Goal: Task Accomplishment & Management: Use online tool/utility

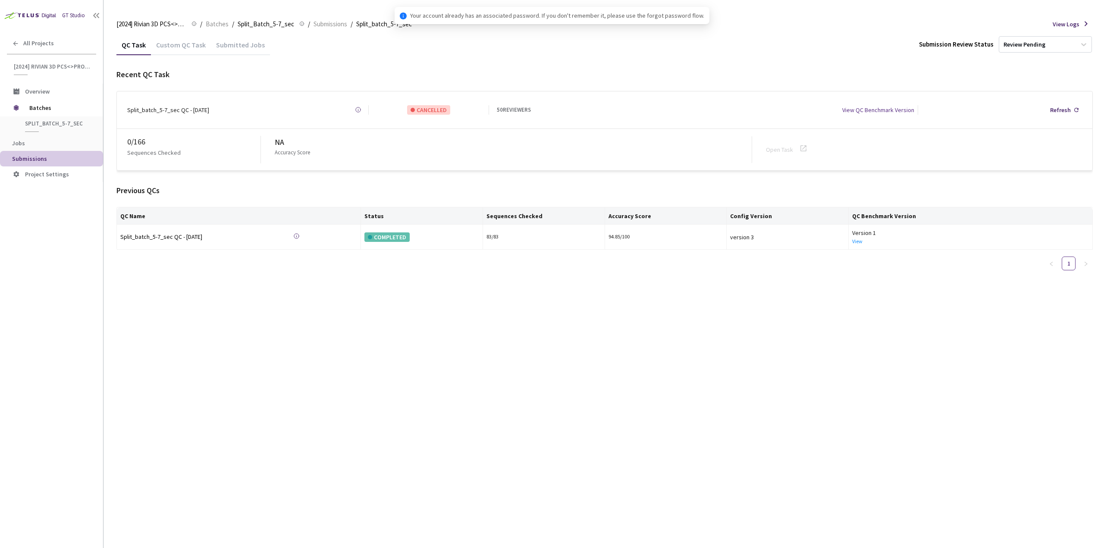
click at [169, 48] on div "Custom QC Task" at bounding box center [181, 48] width 60 height 15
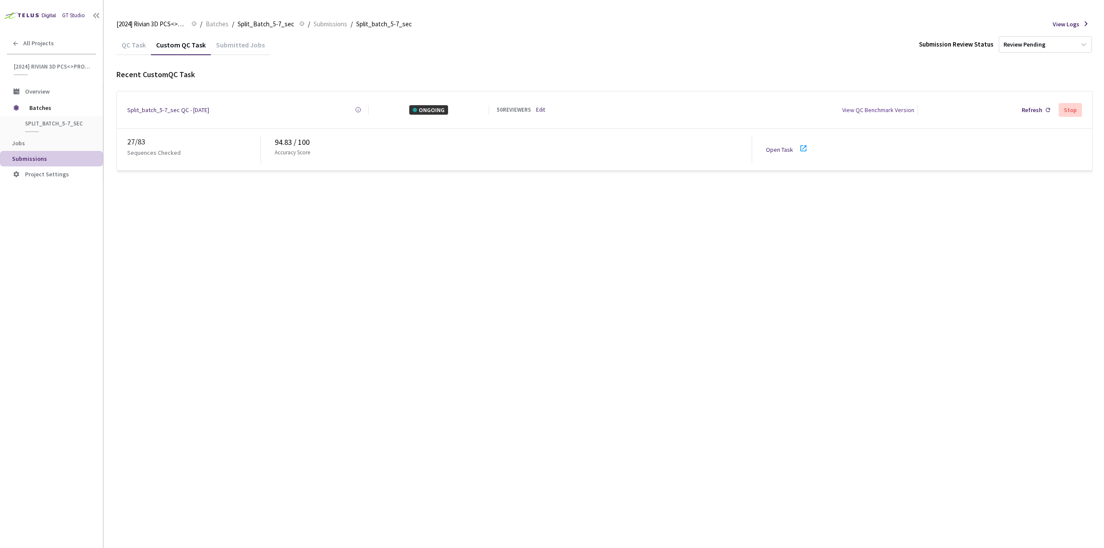
click at [805, 144] on icon at bounding box center [803, 148] width 10 height 10
